Goal: Navigation & Orientation: Find specific page/section

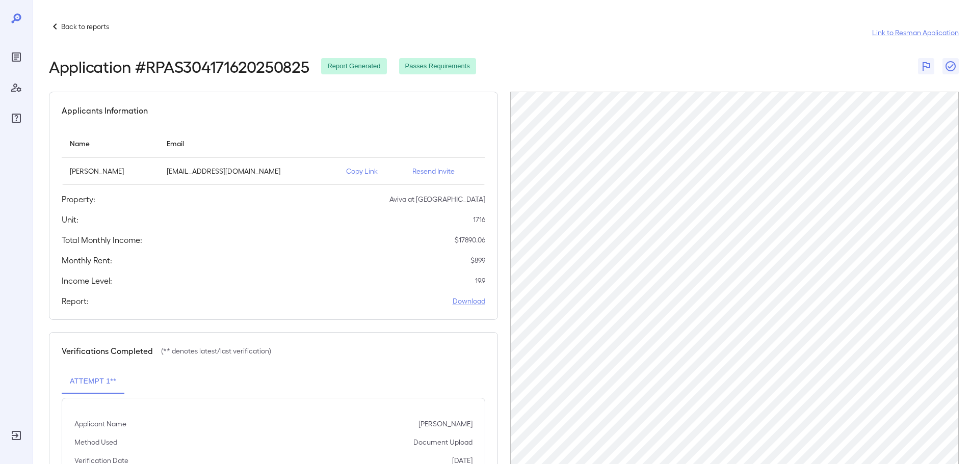
click at [101, 27] on p "Back to reports" at bounding box center [85, 26] width 48 height 10
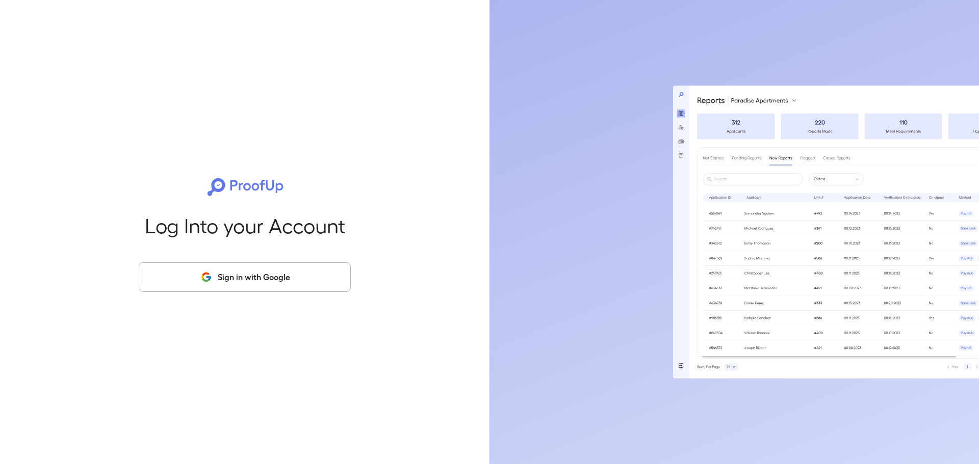
click at [239, 284] on button "Sign in with Google" at bounding box center [245, 278] width 212 height 30
